Goal: Information Seeking & Learning: Learn about a topic

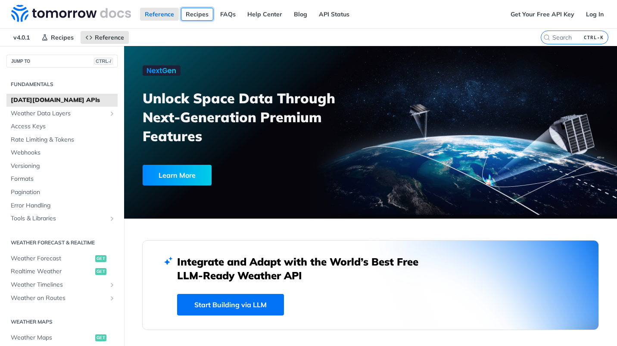
click at [195, 16] on link "Recipes" at bounding box center [197, 14] width 32 height 13
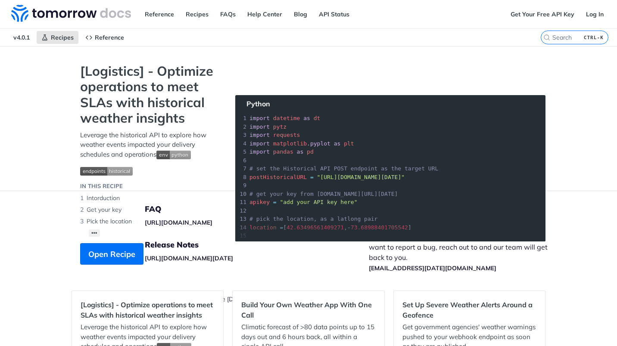
click at [229, 63] on section "[Logistics] - Optimize operations to meet SLAs with historical weather insights…" at bounding box center [309, 172] width 474 height 219
click at [71, 10] on img at bounding box center [71, 13] width 120 height 17
